Goal: Find specific page/section: Find specific page/section

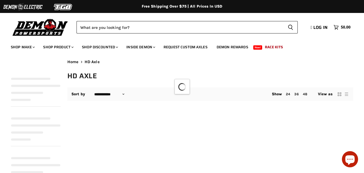
select select "**********"
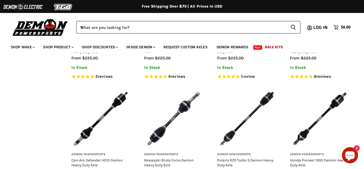
scroll to position [815, 0]
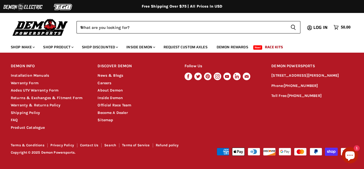
click at [189, 77] on icon "Footer" at bounding box center [188, 76] width 2 height 4
click at [88, 146] on link "Contact Us" at bounding box center [89, 145] width 19 height 4
click at [131, 146] on link "Terms of Service" at bounding box center [136, 145] width 28 height 4
click at [71, 145] on link "Privacy Policy" at bounding box center [62, 145] width 24 height 4
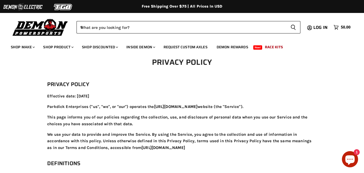
scroll to position [2044, 0]
